Goal: Register for event/course

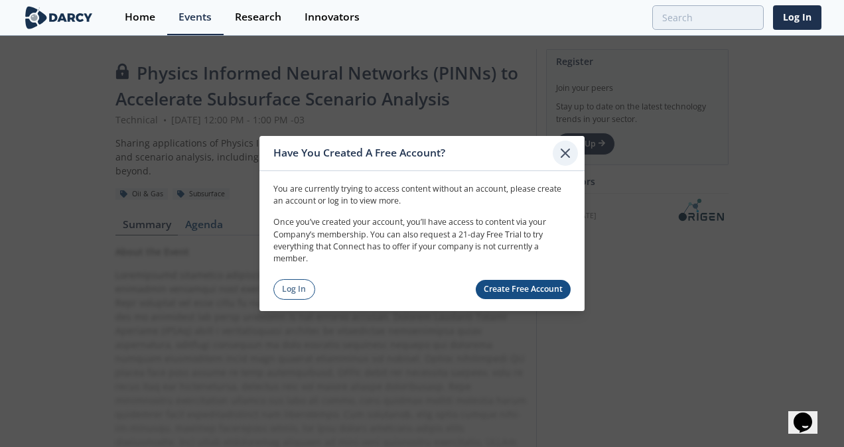
click at [565, 155] on icon at bounding box center [566, 153] width 16 height 16
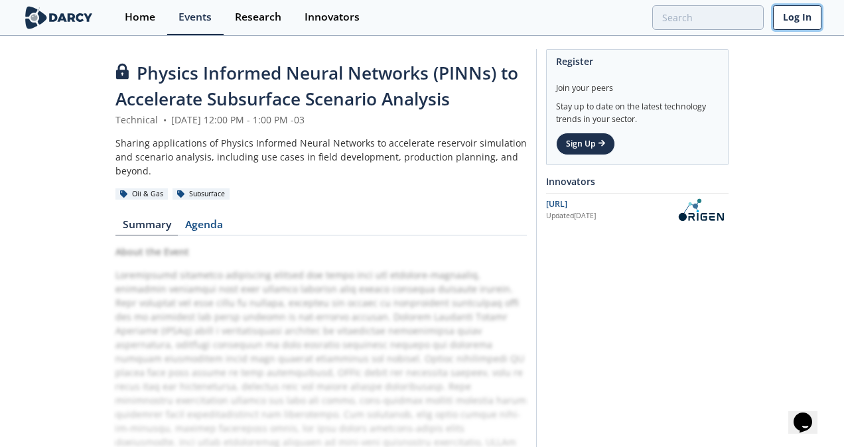
click at [801, 24] on link "Log In" at bounding box center [797, 17] width 48 height 25
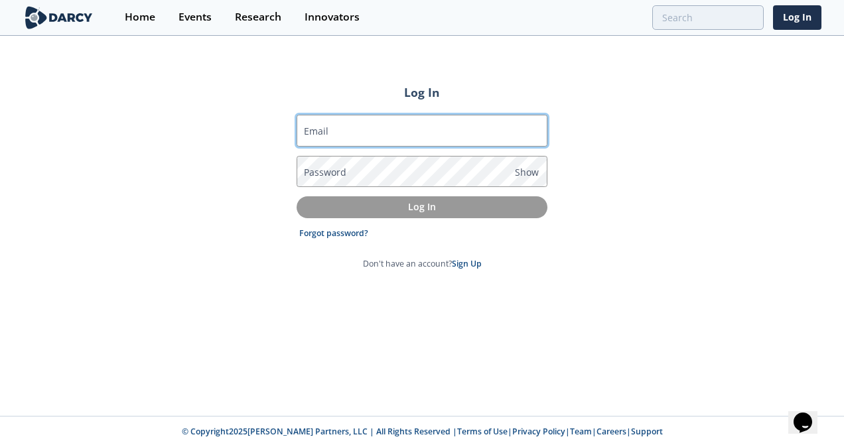
click at [354, 133] on input "Email" at bounding box center [422, 131] width 251 height 32
type input "[EMAIL_ADDRESS][DOMAIN_NAME]"
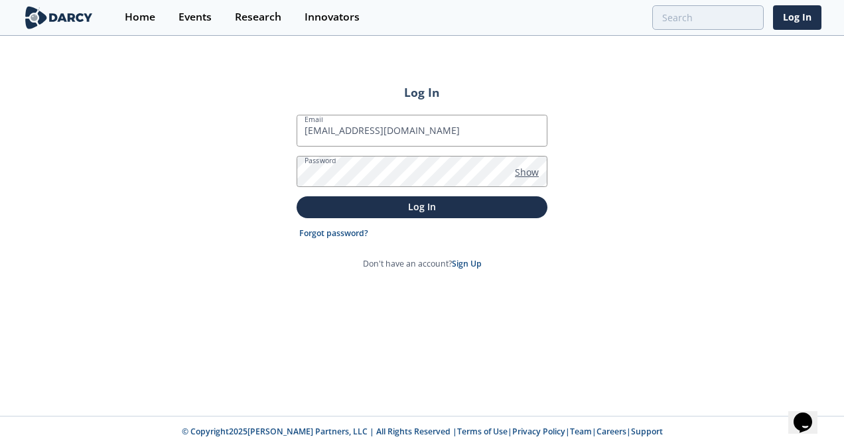
click at [527, 171] on span "Show" at bounding box center [527, 172] width 24 height 14
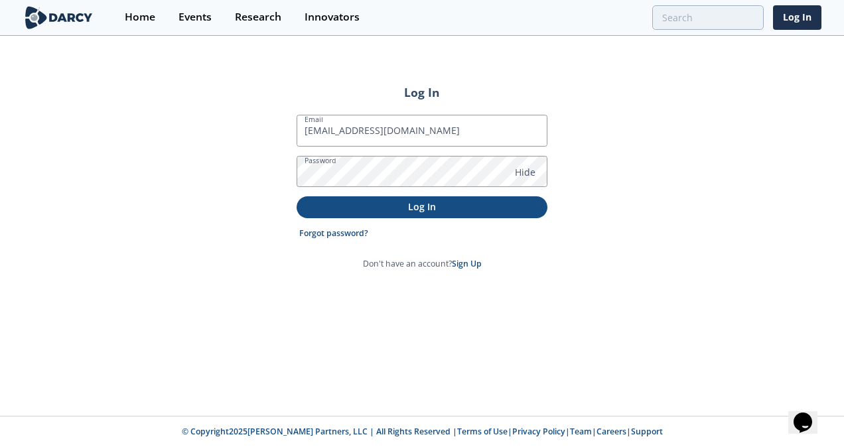
click at [465, 208] on p "Log In" at bounding box center [422, 207] width 232 height 14
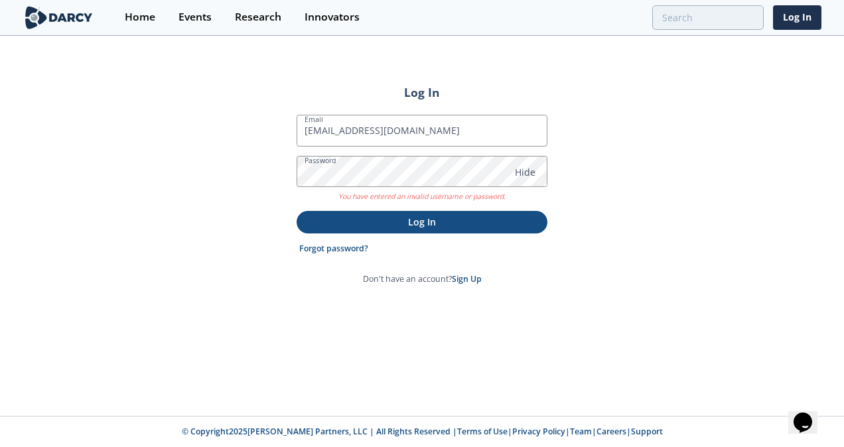
click at [641, 218] on div "Log In Email gsagasti@pluspetrol.net Password Hide You have entered an invalid …" at bounding box center [422, 226] width 844 height 379
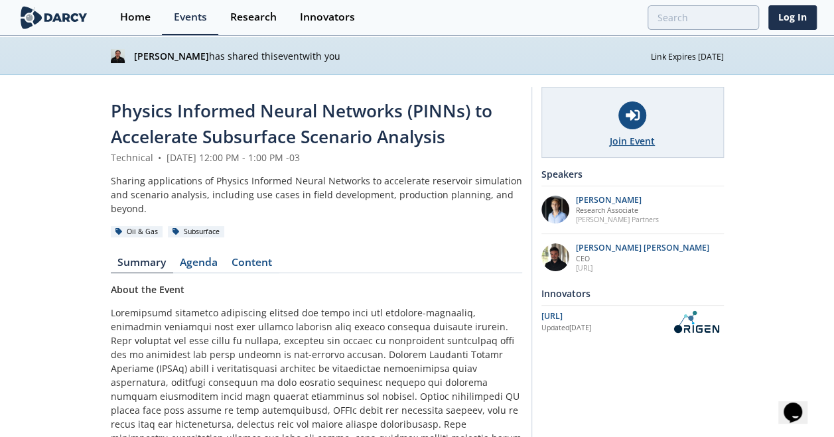
click at [613, 114] on div "Join Event" at bounding box center [633, 122] width 183 height 71
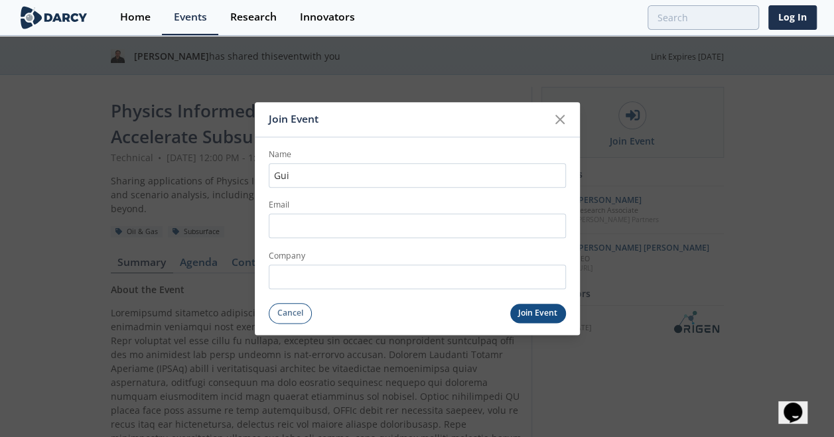
type input "[PERSON_NAME]"
type input "[EMAIL_ADDRESS][DOMAIN_NAME]"
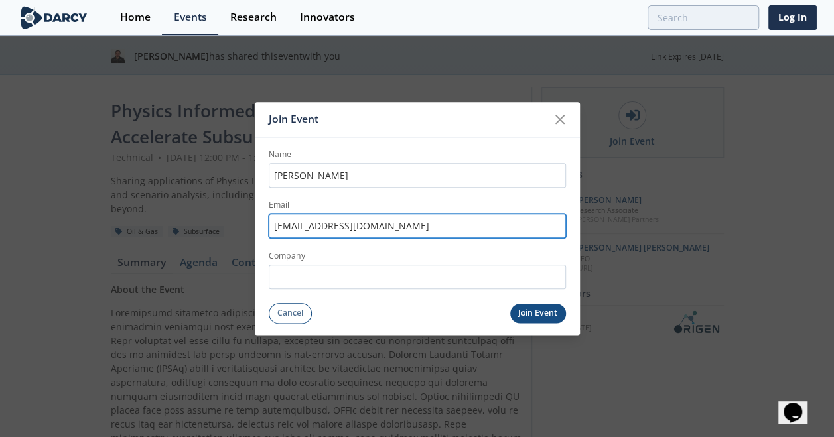
type input "Pluspetrol"
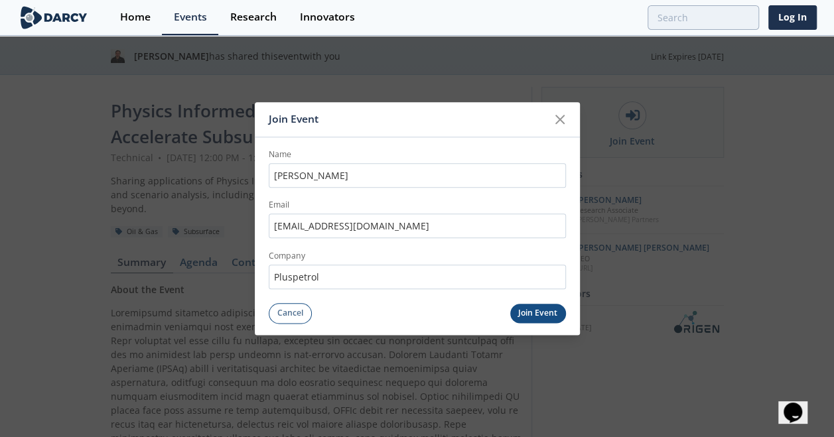
click at [543, 313] on button "Join Event" at bounding box center [538, 313] width 56 height 19
